Goal: Information Seeking & Learning: Learn about a topic

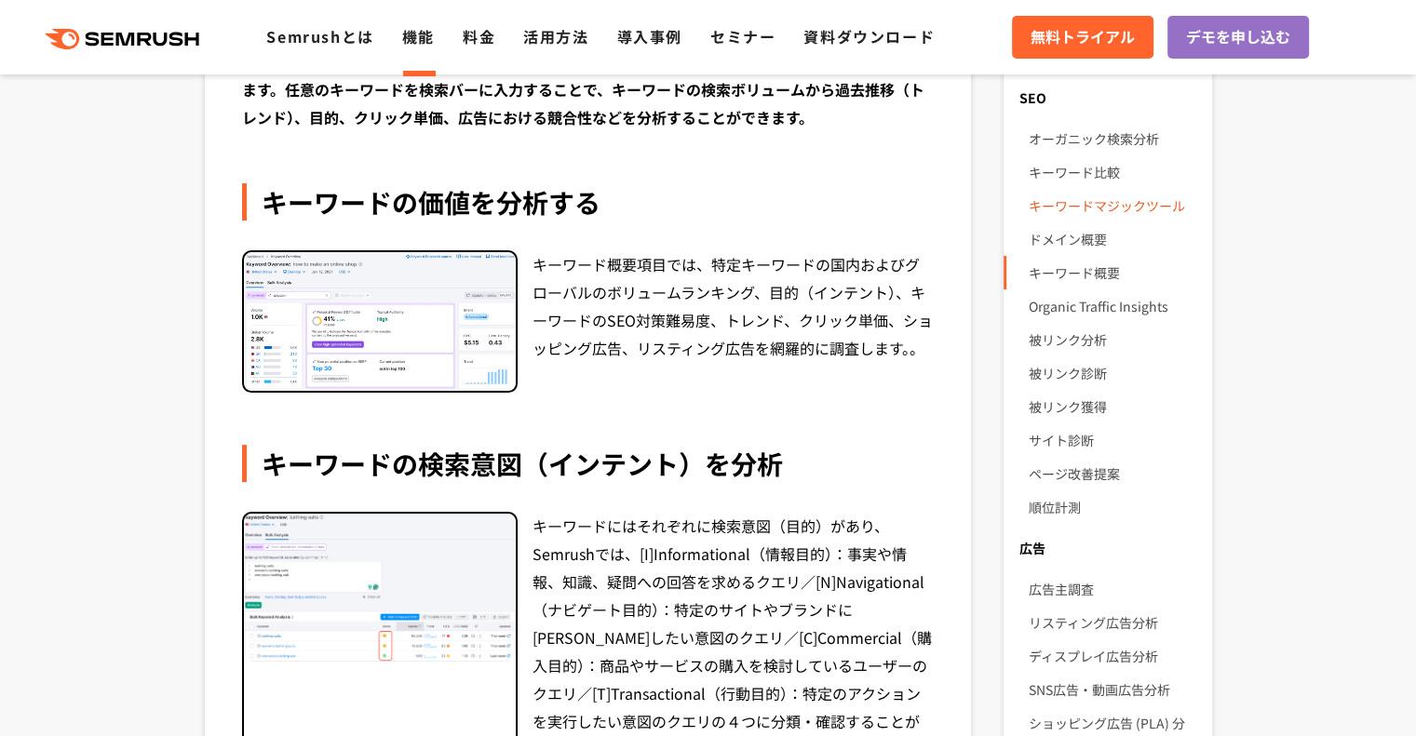
click at [1109, 213] on link "キーワードマジックツール" at bounding box center [1112, 206] width 168 height 34
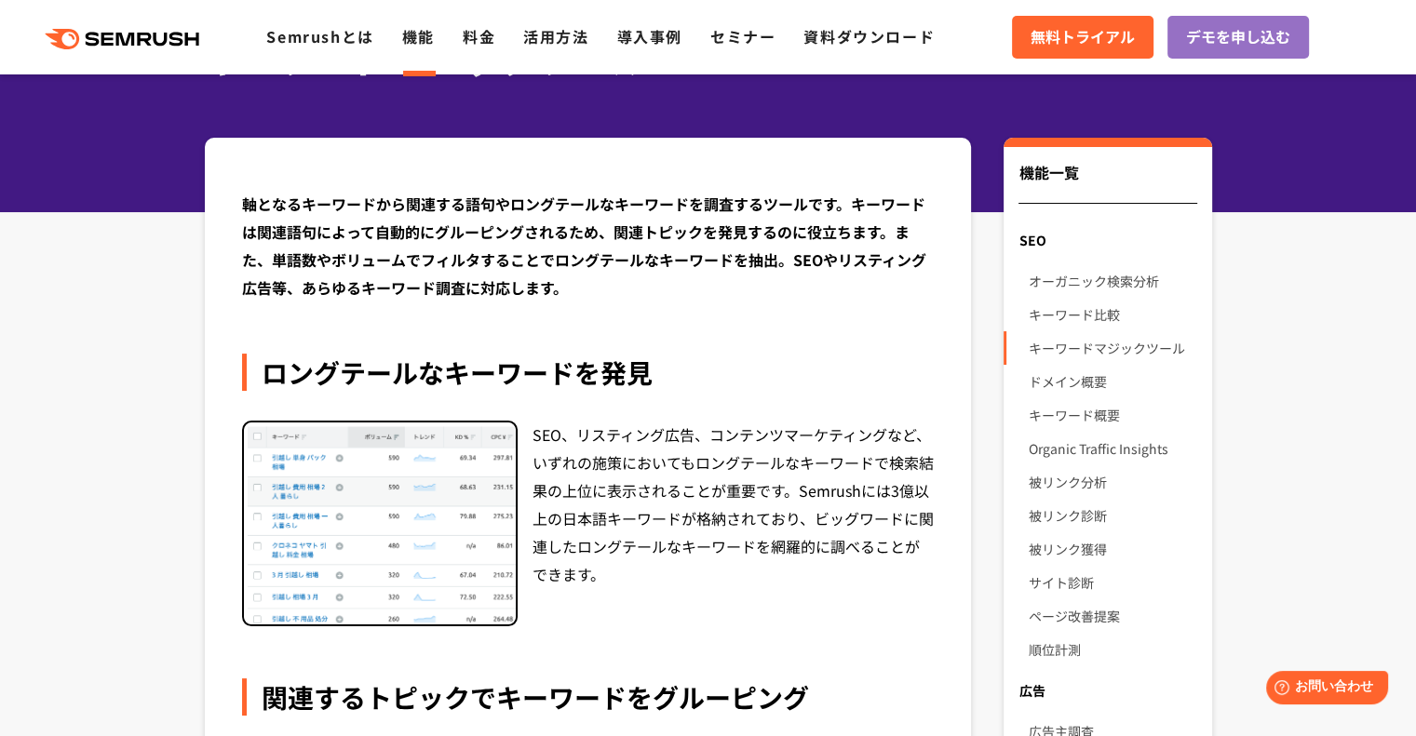
scroll to position [93, 0]
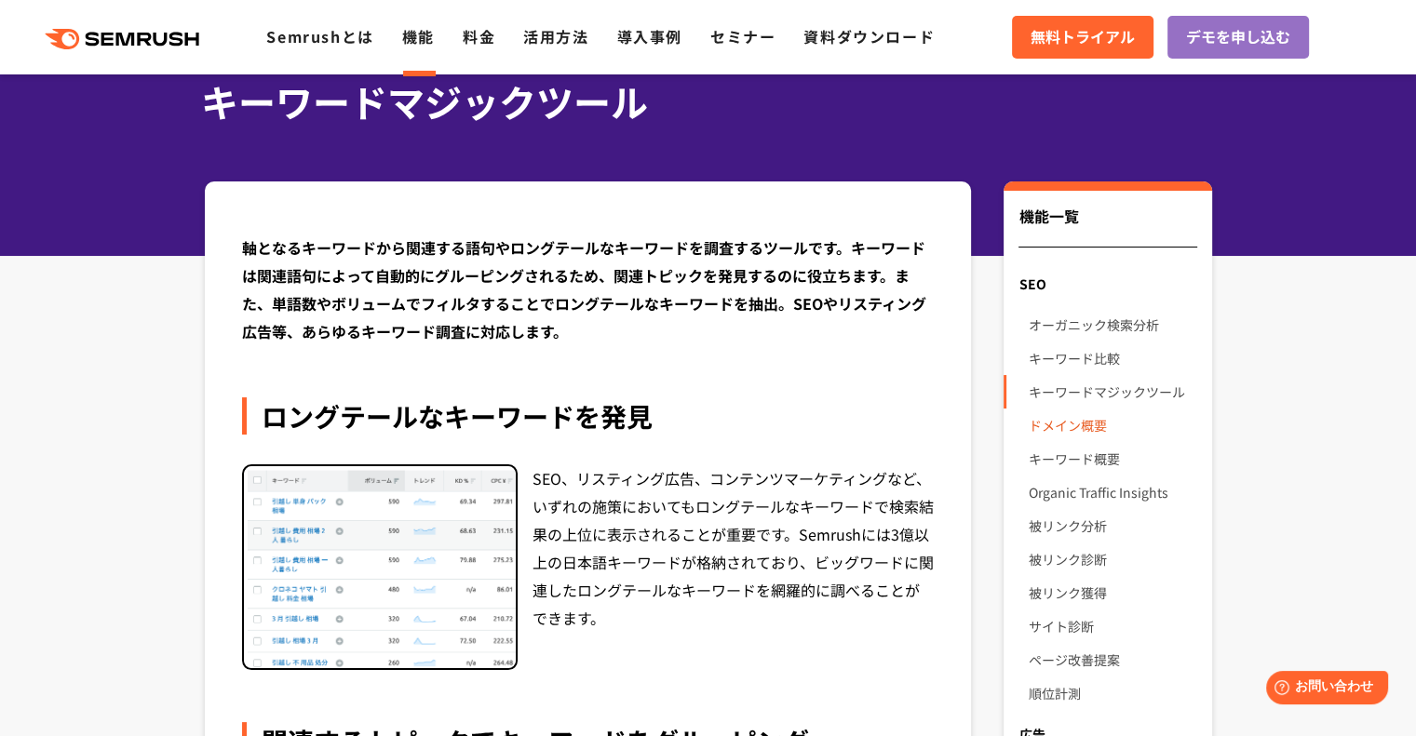
click at [1093, 424] on link "ドメイン概要" at bounding box center [1112, 426] width 168 height 34
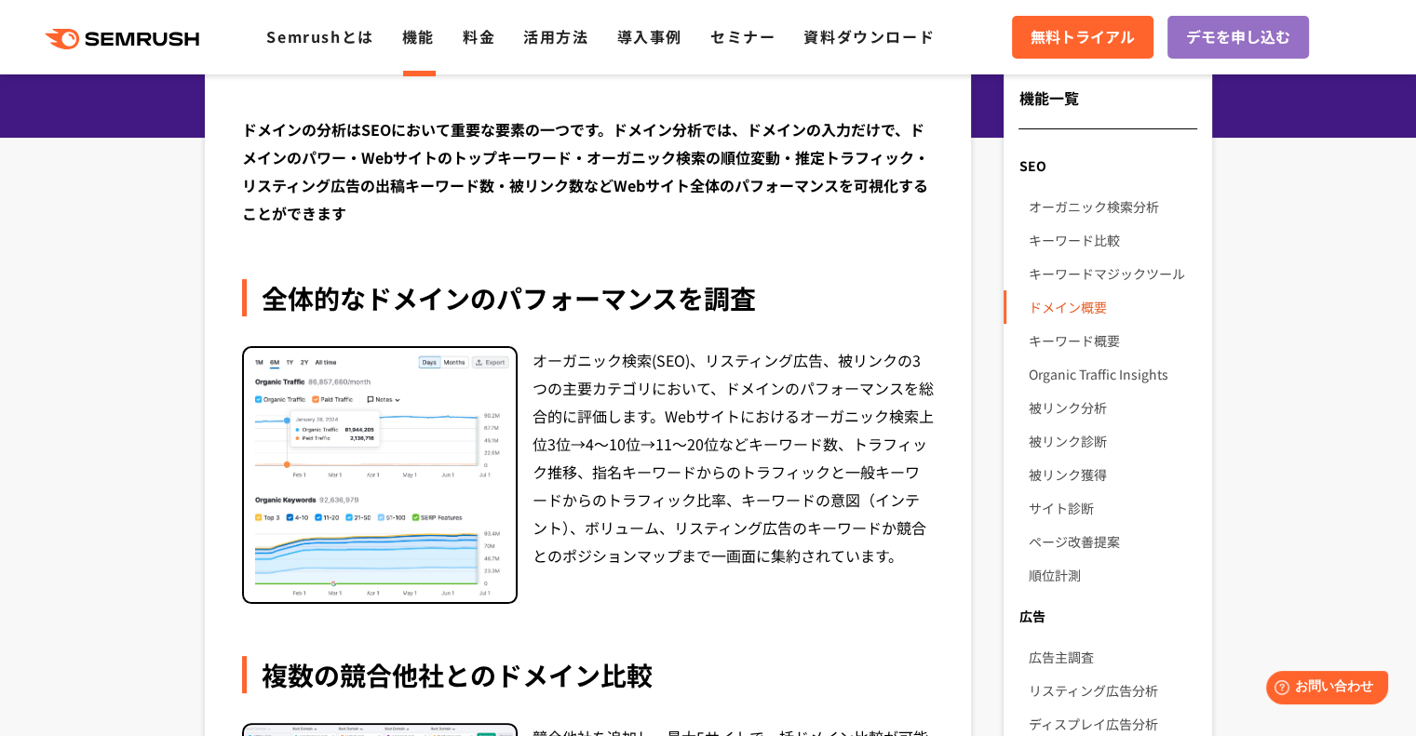
scroll to position [186, 0]
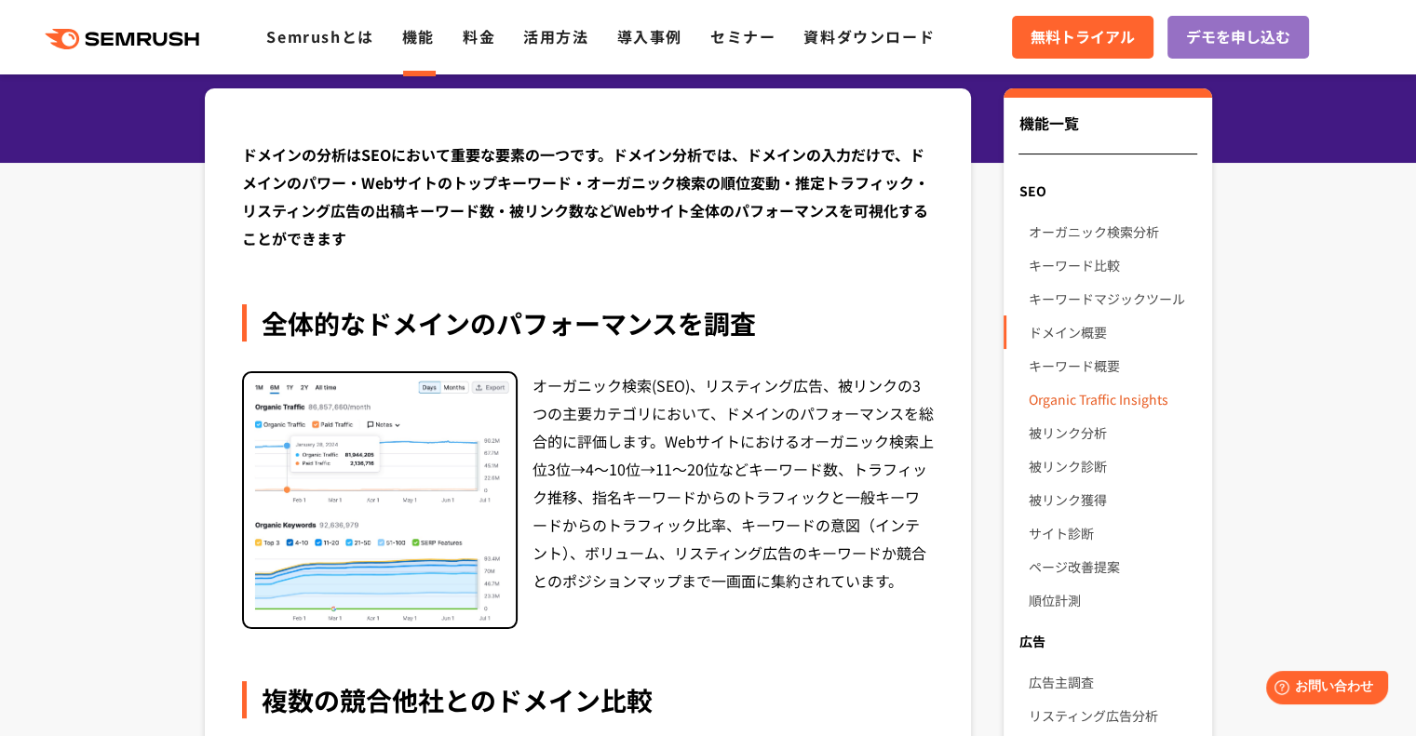
click at [1081, 397] on link "Organic Traffic Insights" at bounding box center [1112, 400] width 168 height 34
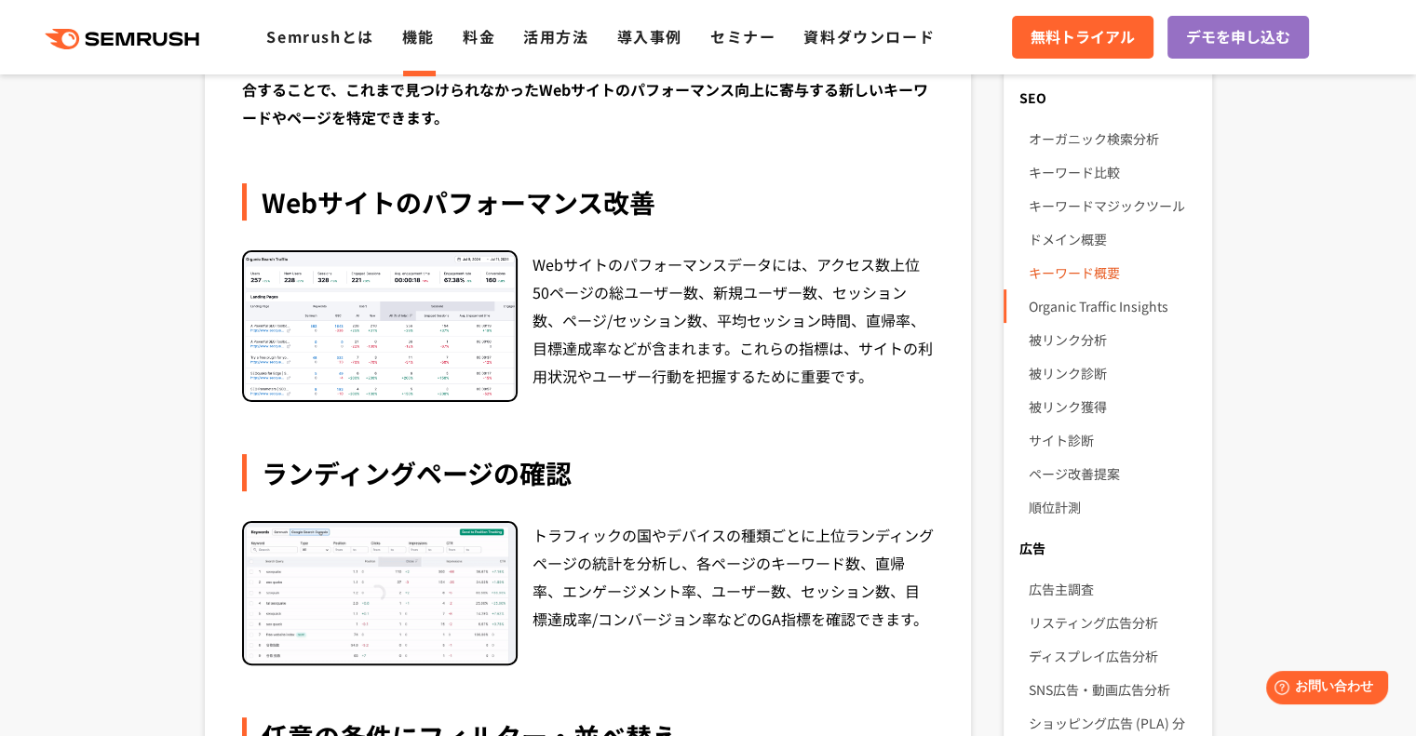
click at [1100, 274] on link "キーワード概要" at bounding box center [1112, 273] width 168 height 34
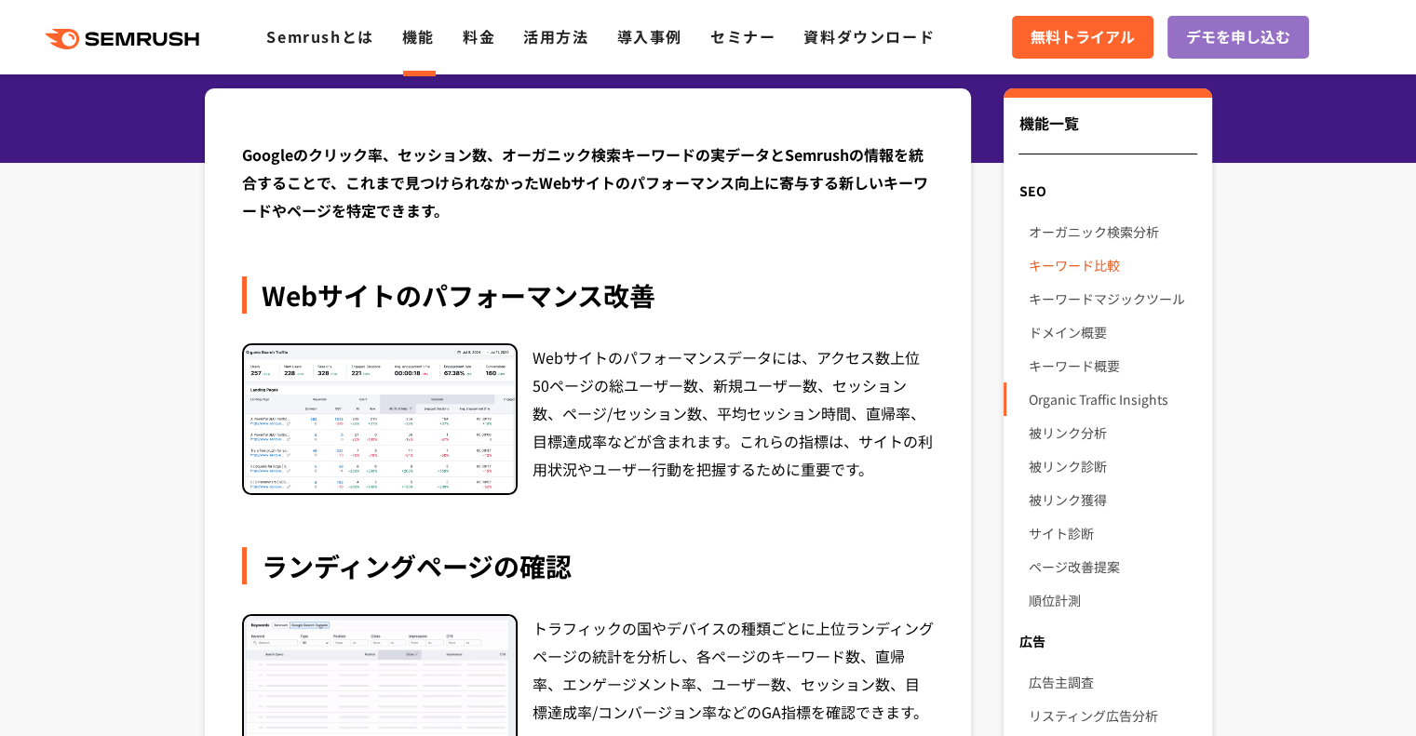
click at [1105, 273] on link "キーワード比較" at bounding box center [1112, 266] width 168 height 34
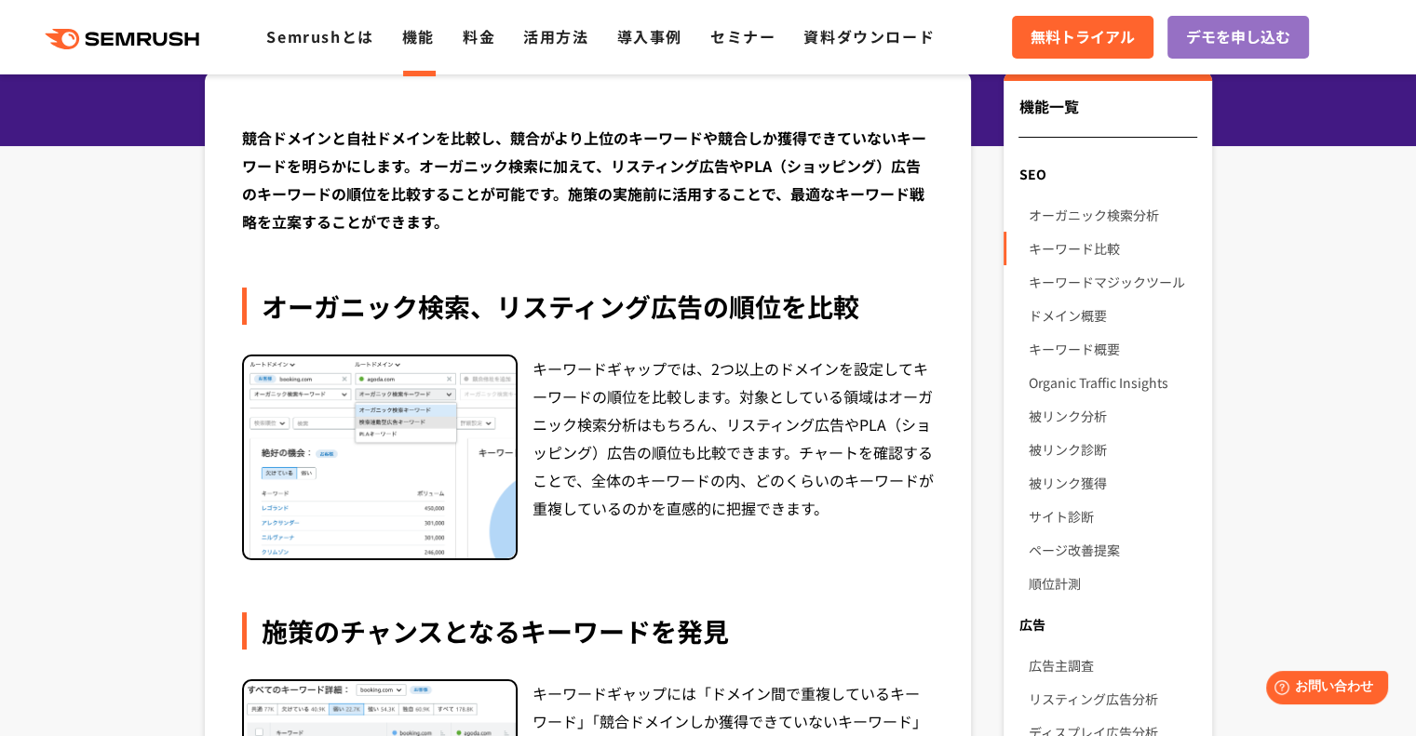
scroll to position [186, 0]
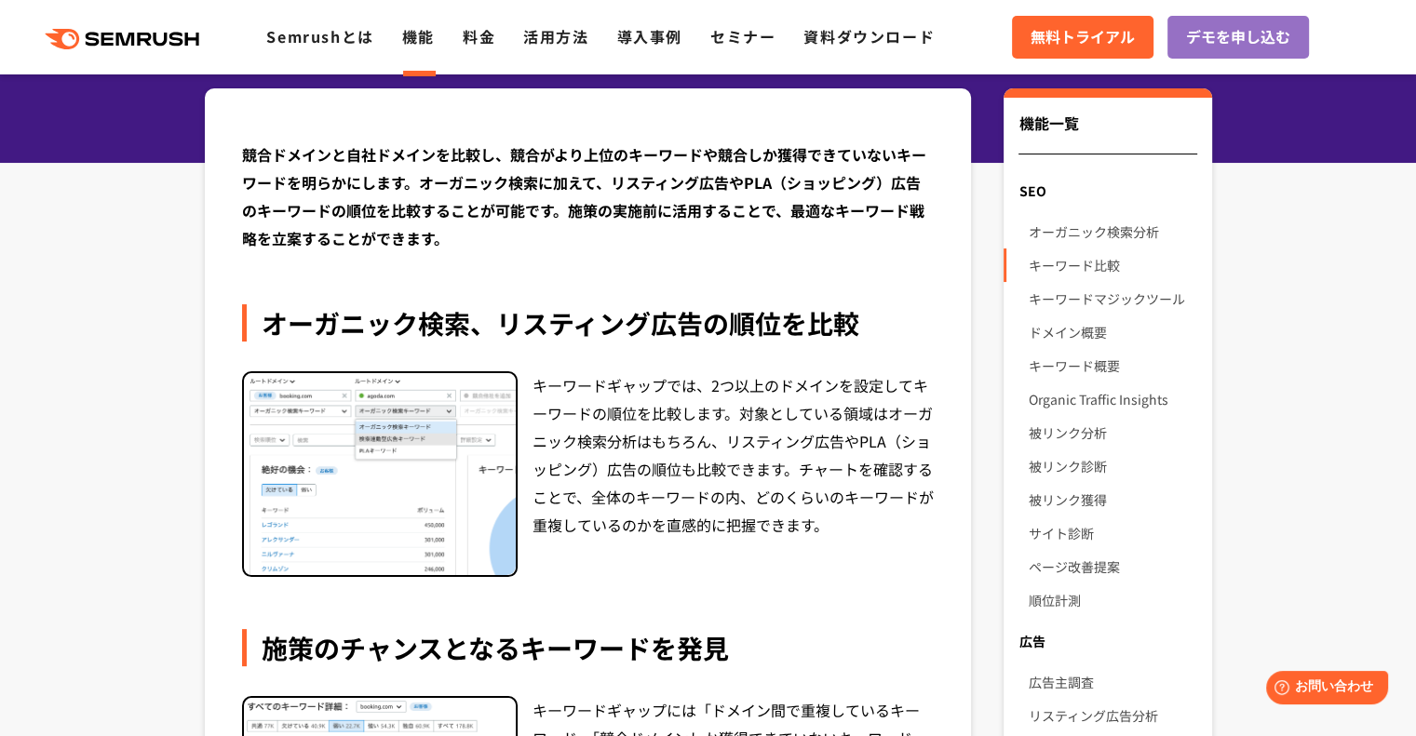
click at [792, 486] on div "キーワードギャップでは、2つ以上のドメインを設定してキーワードの順位を比較します。対象としている領域はオーガニック検索分析はもちろん、リスティング広告やPLA…" at bounding box center [733, 474] width 402 height 207
click at [1116, 298] on link "キーワードマジックツール" at bounding box center [1112, 299] width 168 height 34
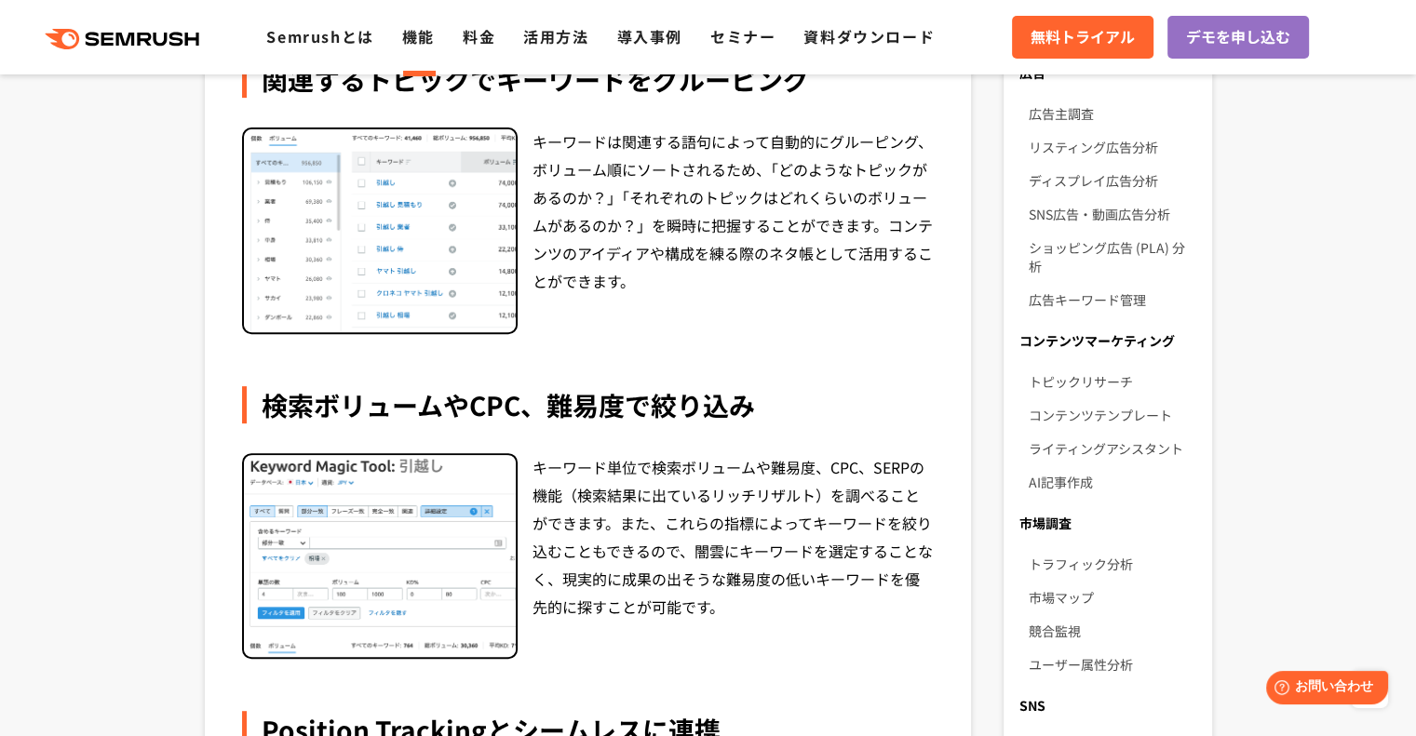
scroll to position [745, 0]
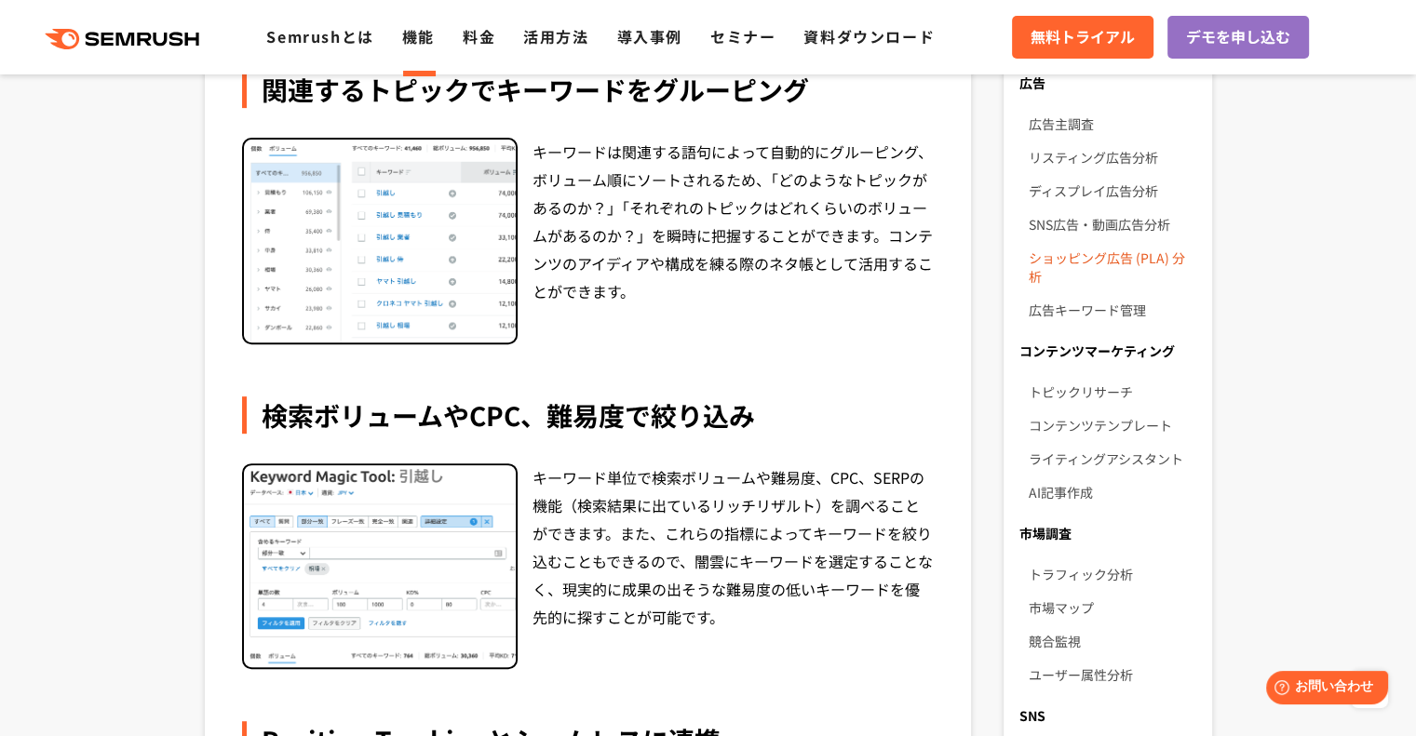
click at [1062, 263] on link "ショッピング広告 (PLA) 分析" at bounding box center [1112, 267] width 168 height 52
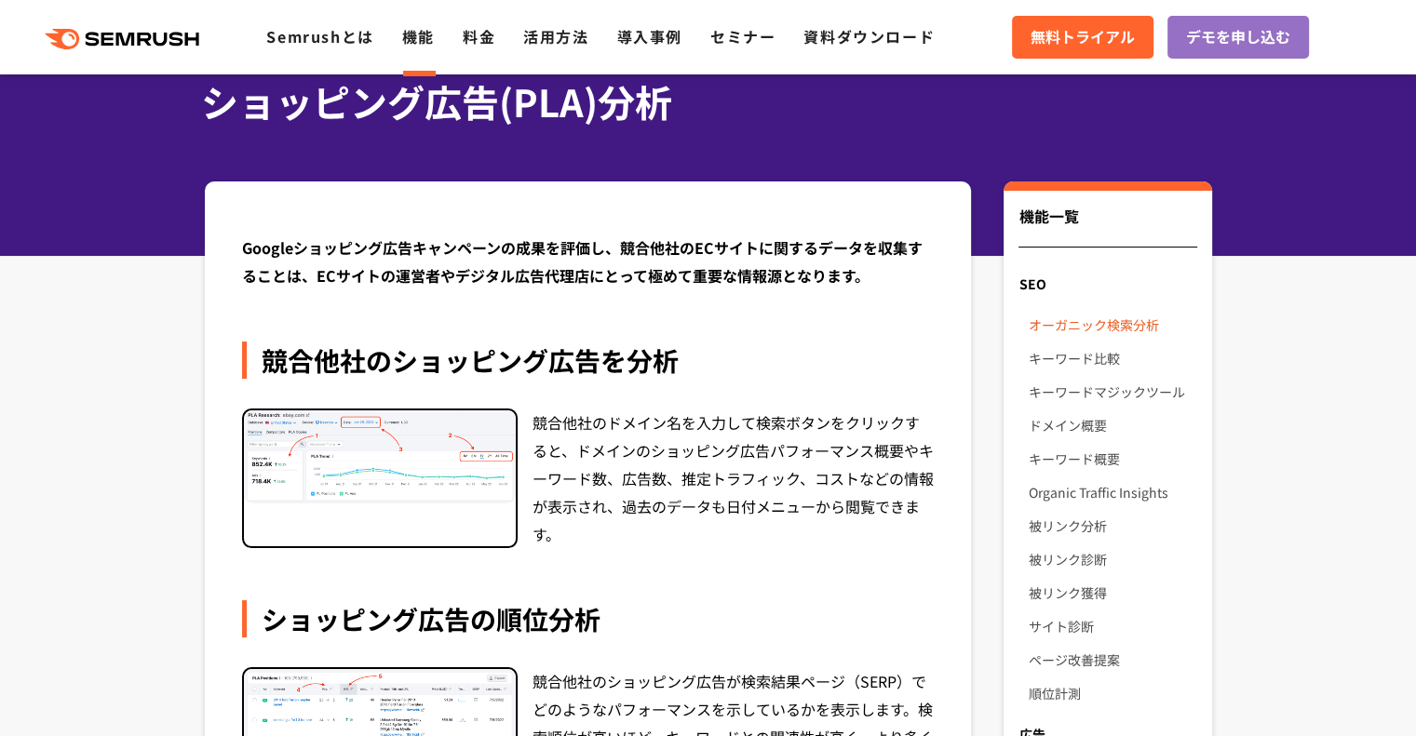
click at [1087, 327] on link "オーガニック検索分析" at bounding box center [1112, 325] width 168 height 34
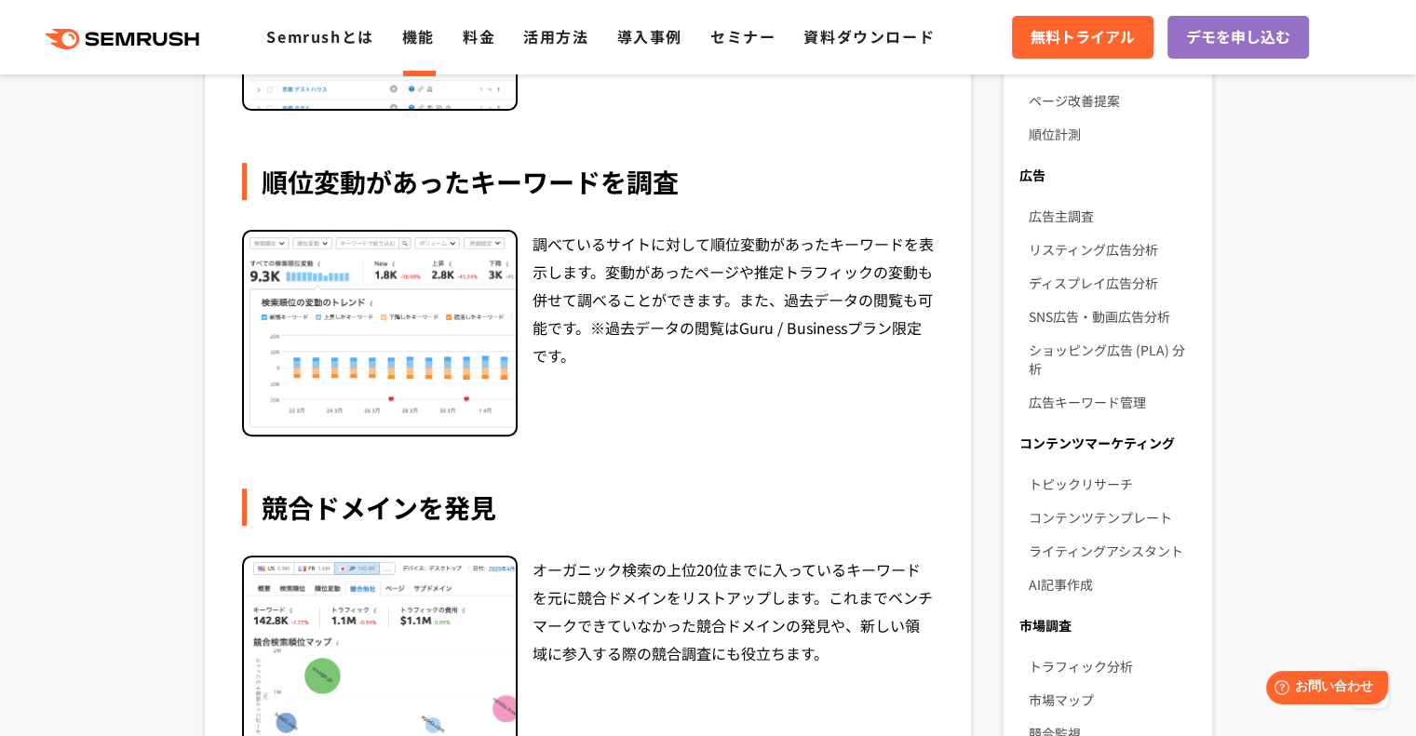
scroll to position [372, 0]
